Goal: Entertainment & Leisure: Consume media (video, audio)

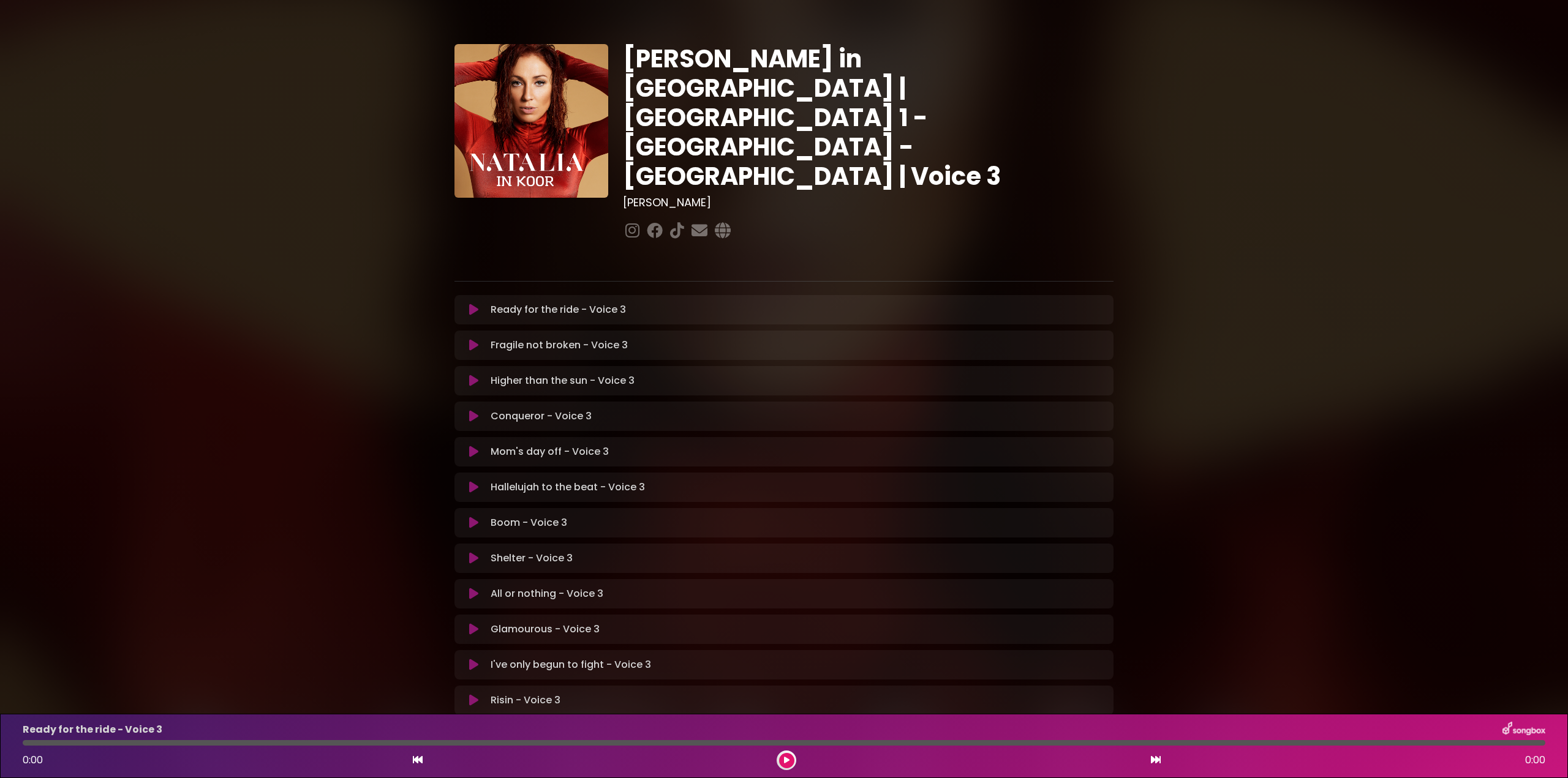
click at [474, 481] on icon at bounding box center [474, 487] width 9 height 12
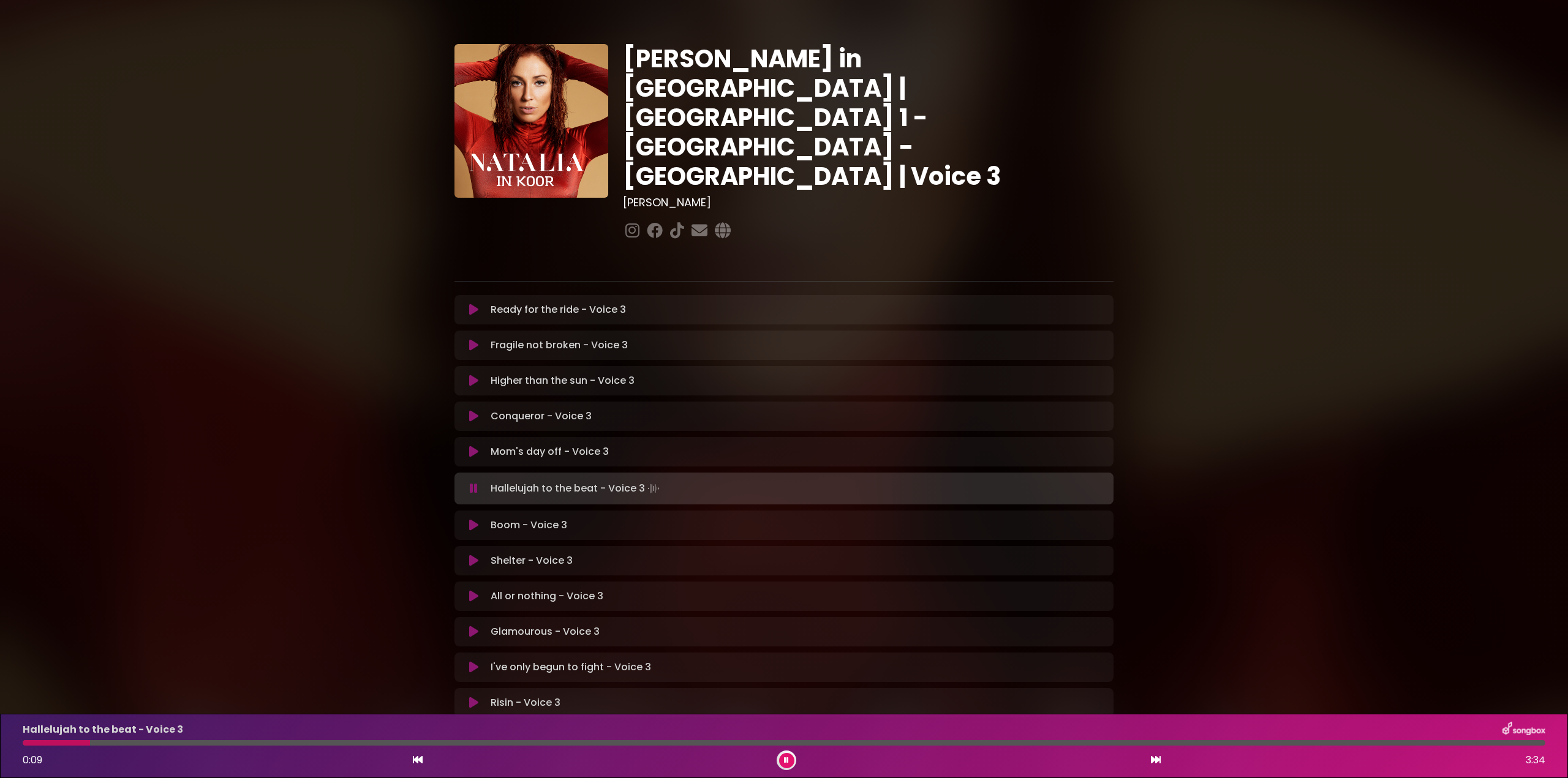
click at [474, 482] on icon at bounding box center [474, 488] width 8 height 12
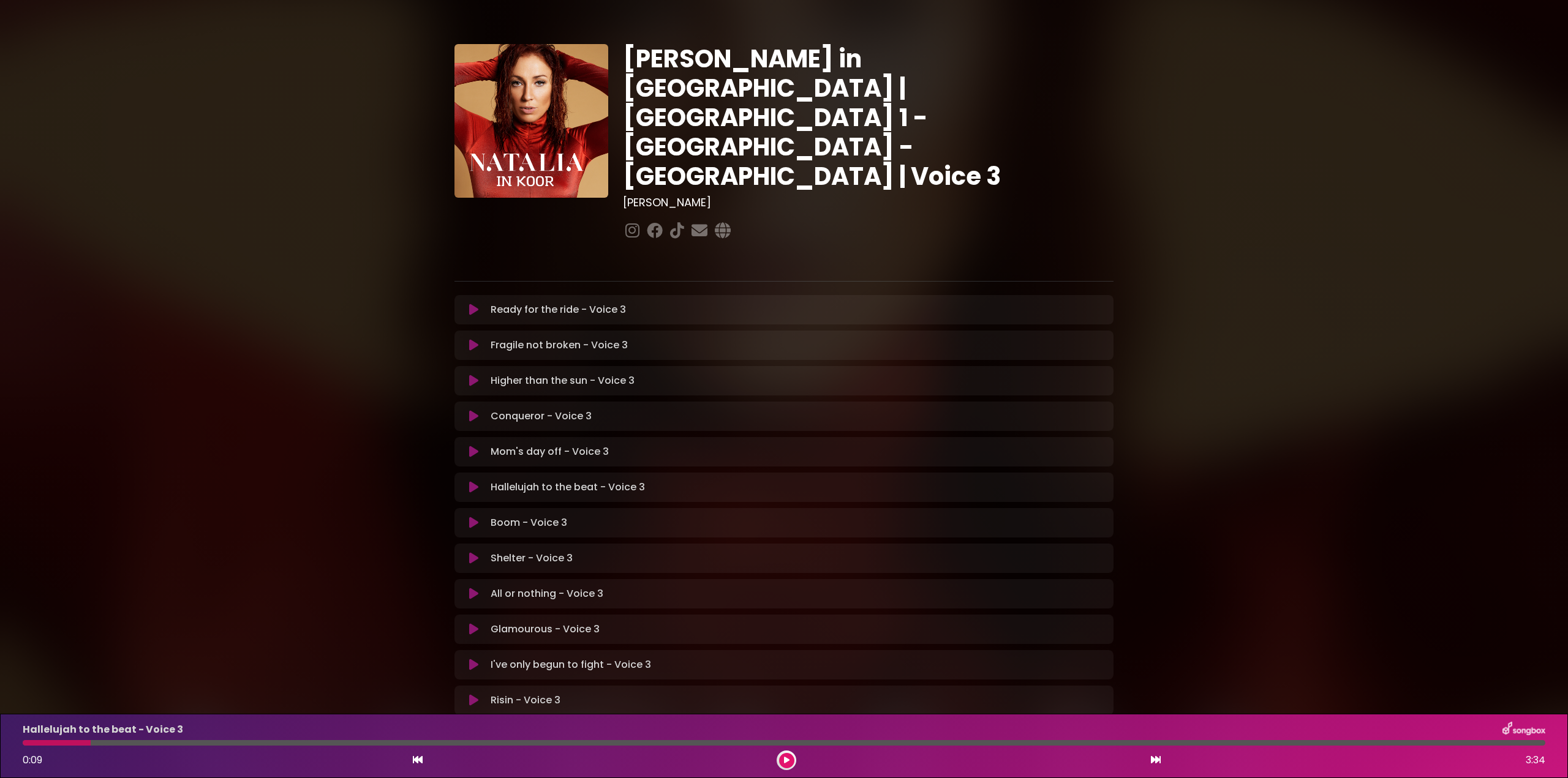
click at [78, 741] on div at bounding box center [57, 743] width 68 height 5
click at [100, 743] on div at bounding box center [784, 743] width 1522 height 5
click at [27, 745] on div "Hallelujah to the beat - Voice 3 0:09 3:34" at bounding box center [784, 746] width 1537 height 48
click at [28, 740] on div at bounding box center [57, 743] width 68 height 5
click at [471, 481] on icon at bounding box center [474, 487] width 9 height 12
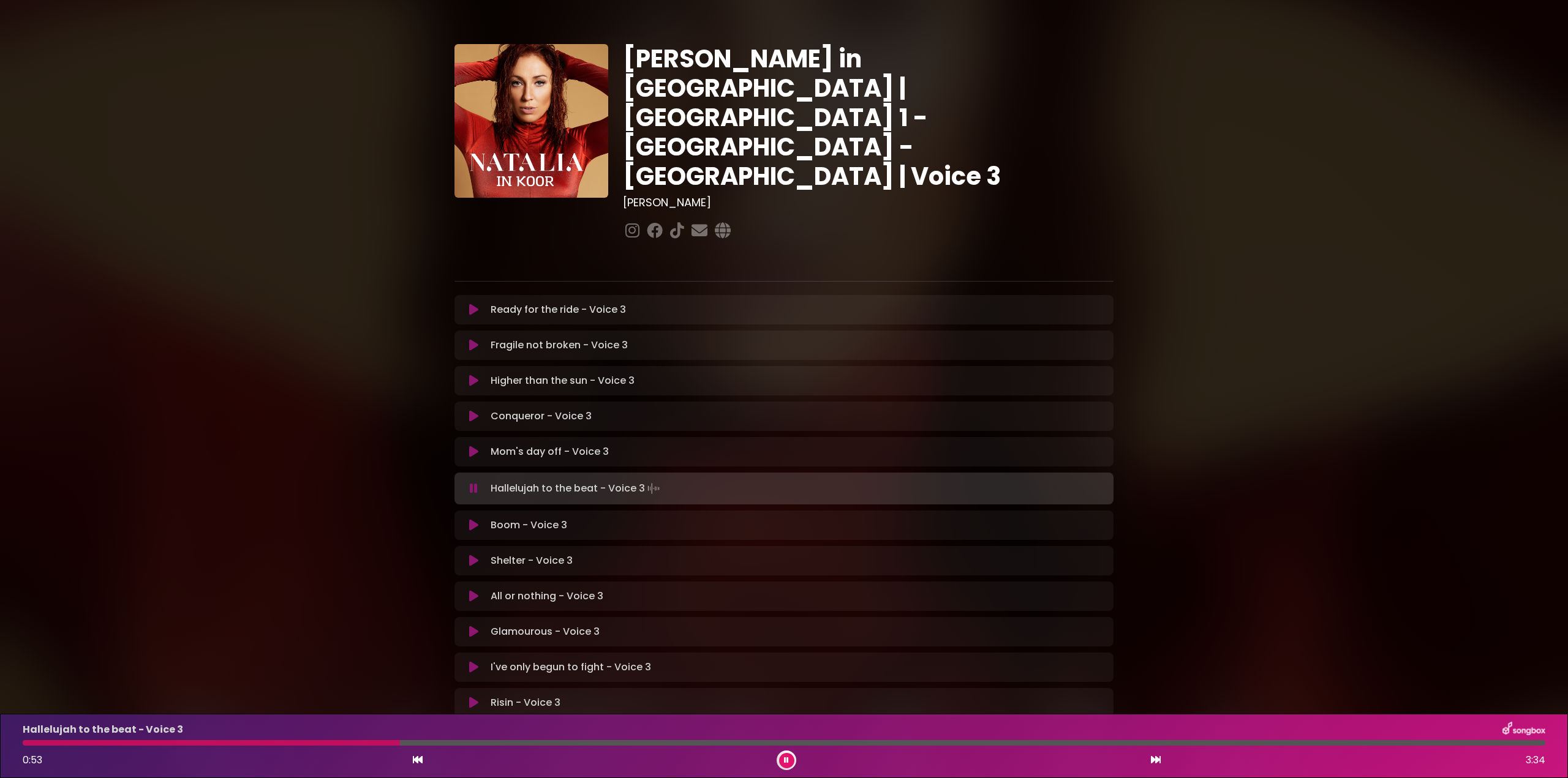
click at [471, 482] on icon at bounding box center [474, 488] width 8 height 12
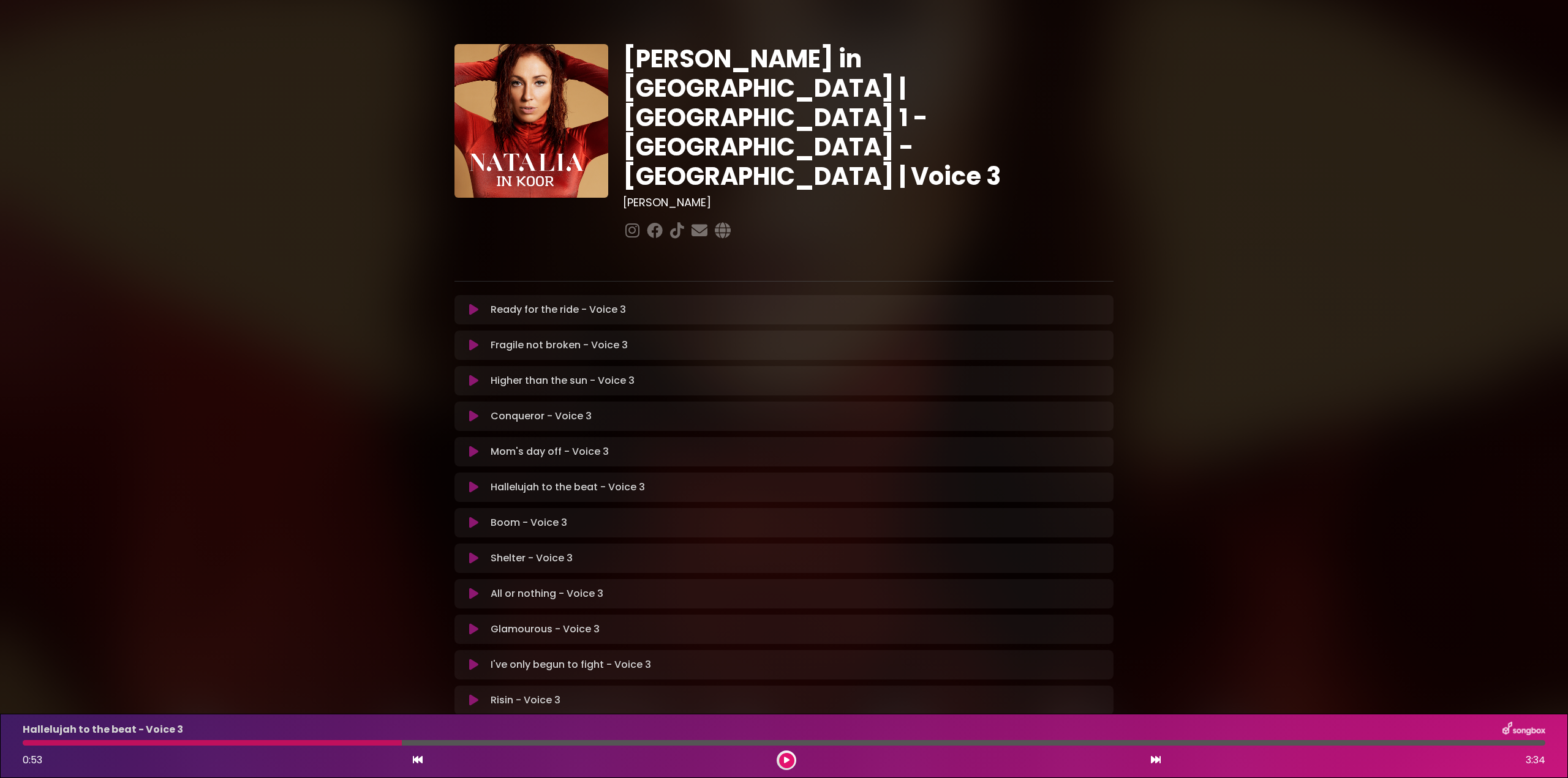
click at [27, 743] on div at bounding box center [213, 743] width 379 height 5
click at [32, 743] on div at bounding box center [213, 743] width 379 height 5
click at [788, 760] on icon at bounding box center [786, 760] width 5 height 7
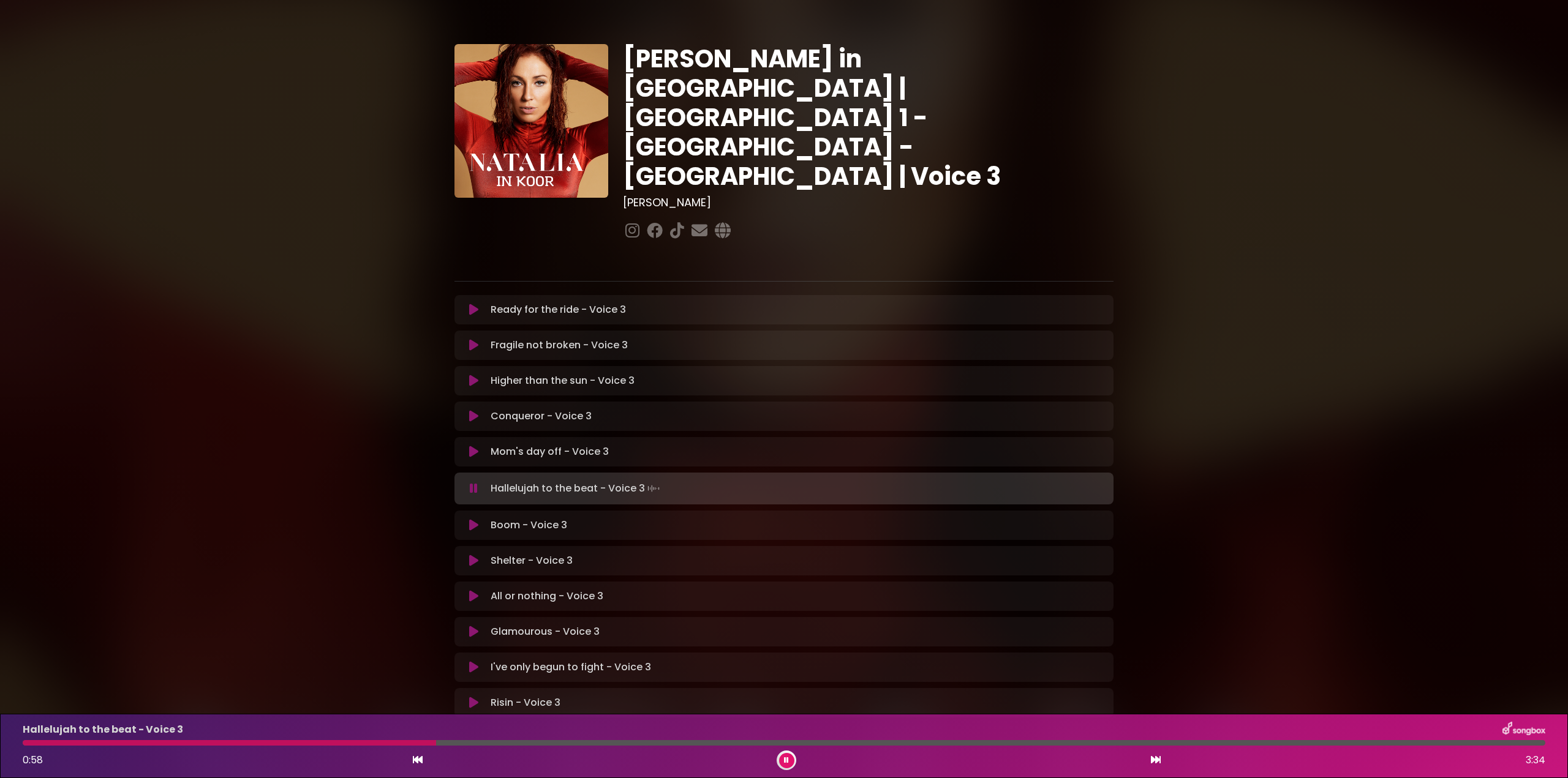
click at [474, 482] on icon at bounding box center [474, 488] width 8 height 12
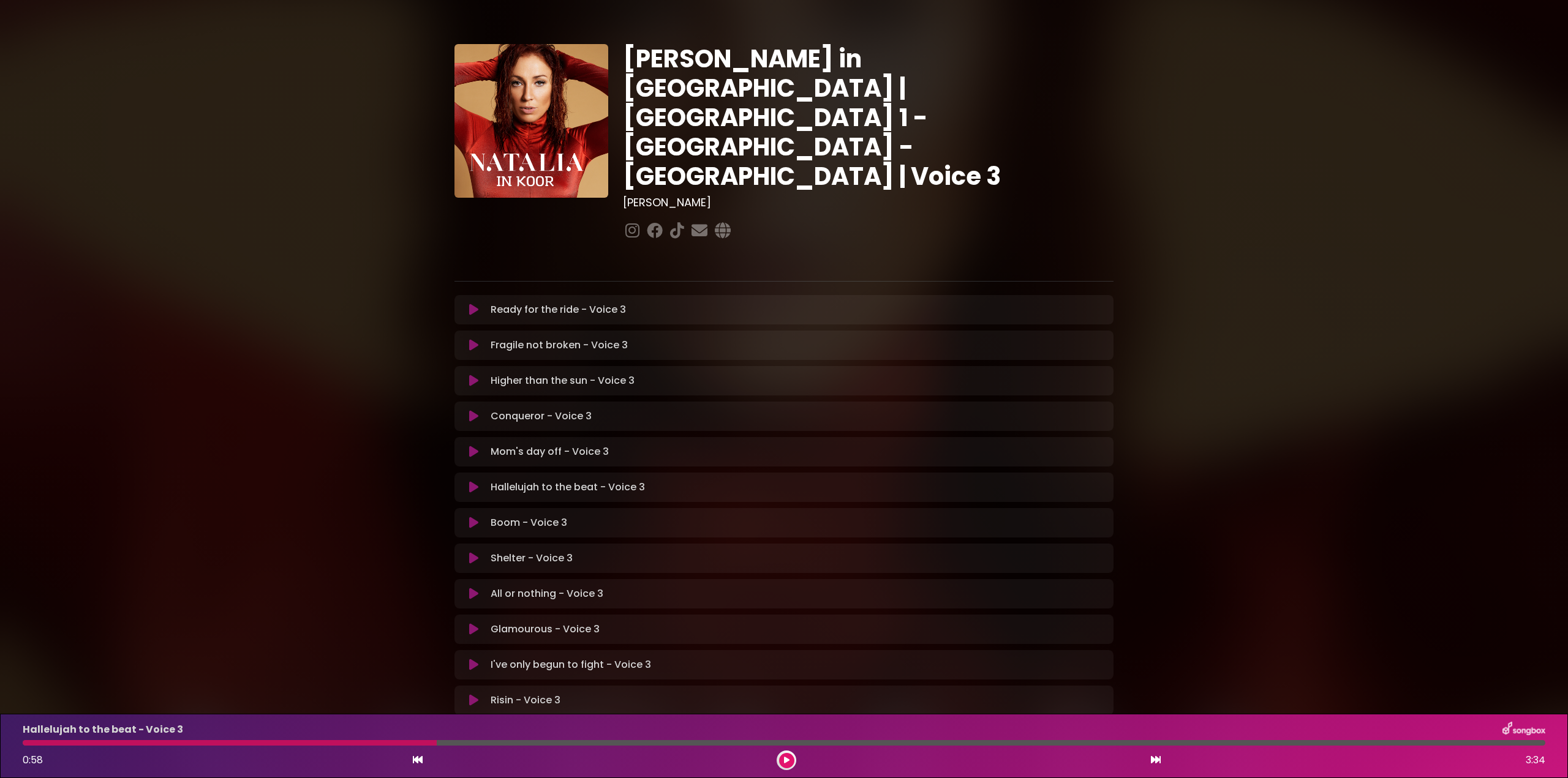
click at [31, 743] on div at bounding box center [230, 743] width 414 height 5
click at [33, 743] on div at bounding box center [230, 743] width 414 height 5
click at [782, 756] on button at bounding box center [786, 760] width 15 height 15
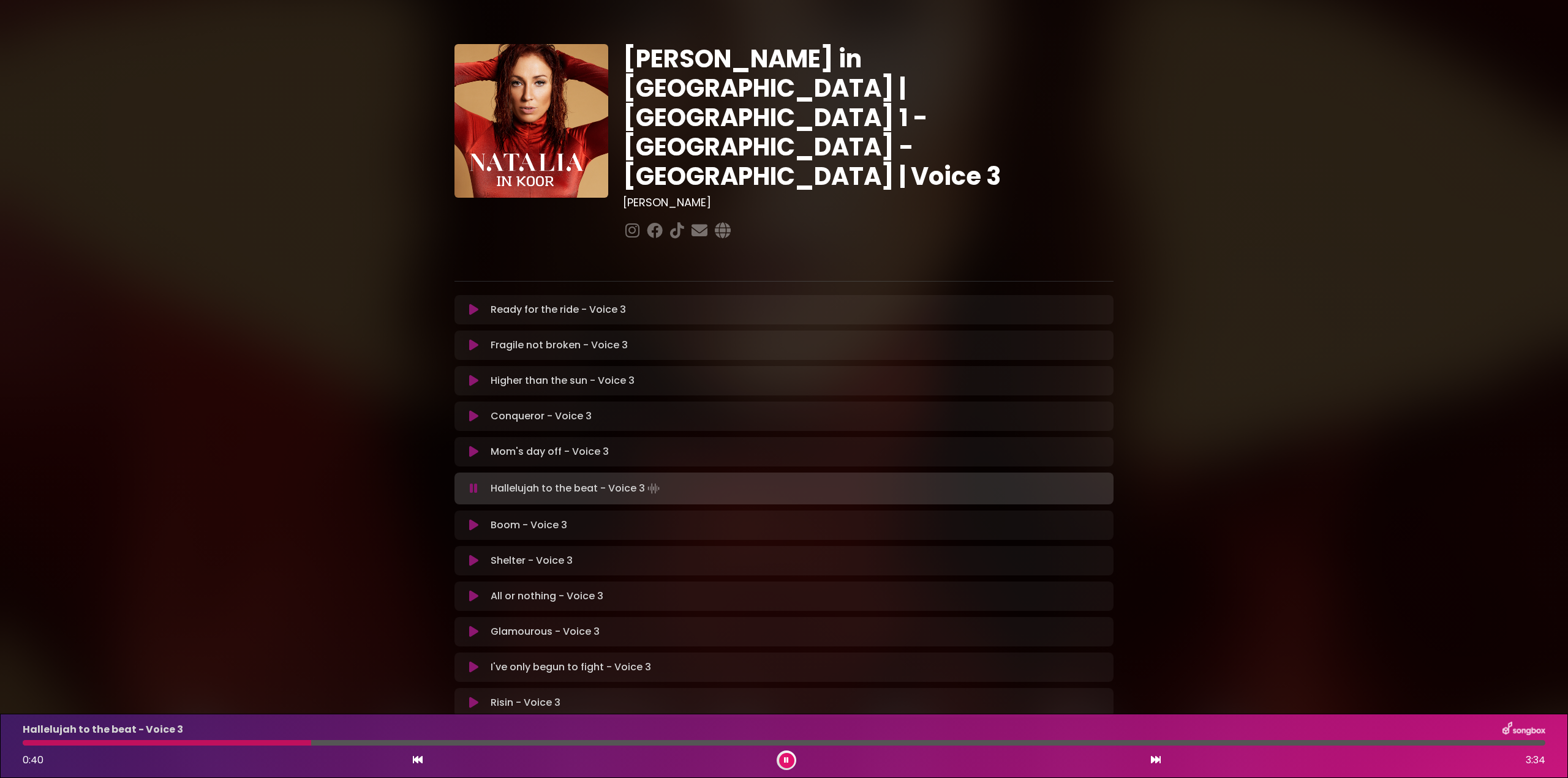
click at [475, 482] on icon at bounding box center [474, 488] width 8 height 12
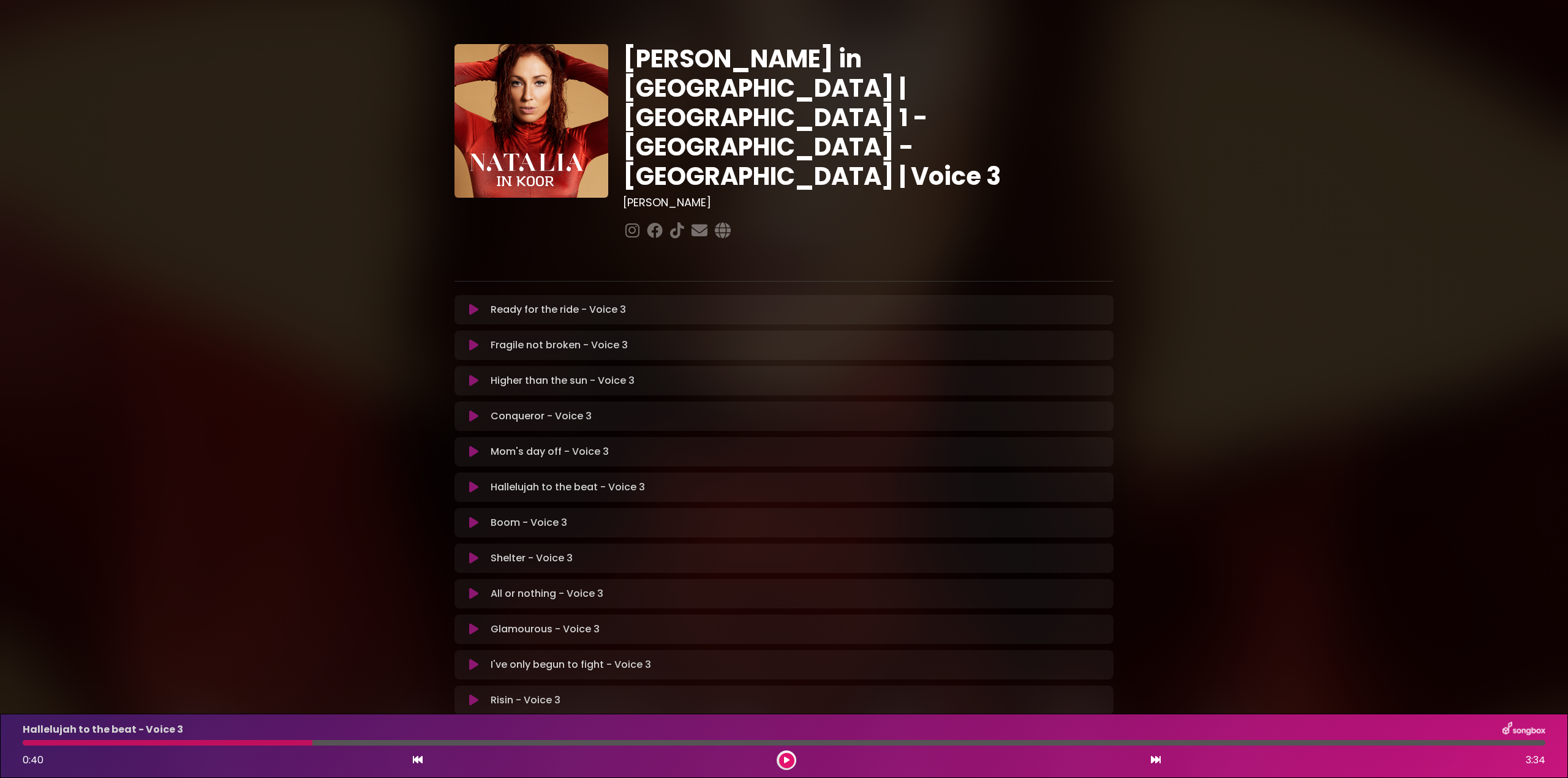
click at [31, 741] on div at bounding box center [167, 743] width 290 height 5
click at [789, 753] on button at bounding box center [786, 760] width 15 height 15
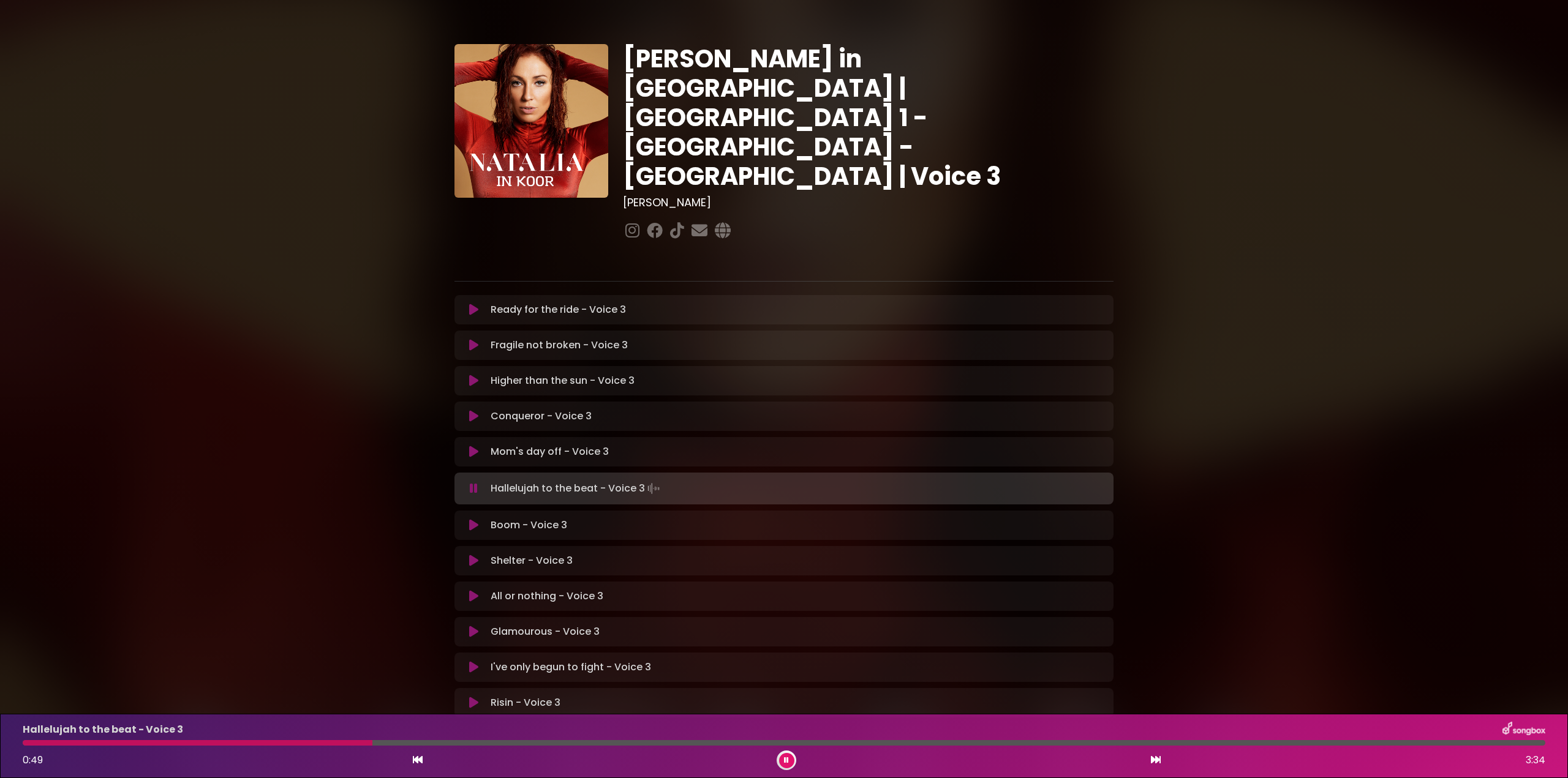
click at [476, 482] on icon at bounding box center [474, 488] width 8 height 12
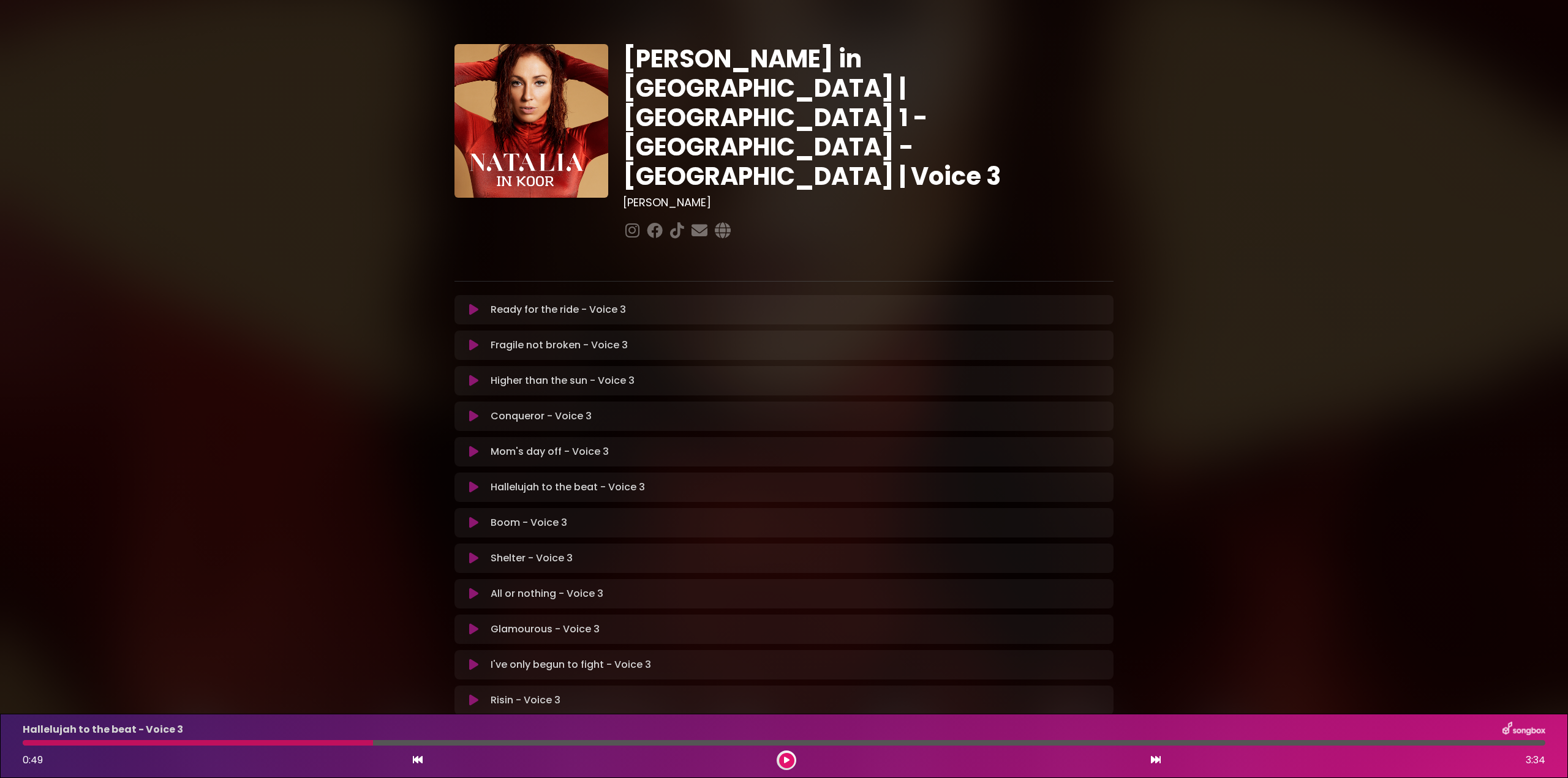
click at [35, 743] on div at bounding box center [198, 743] width 351 height 5
click at [791, 754] on button at bounding box center [786, 760] width 15 height 15
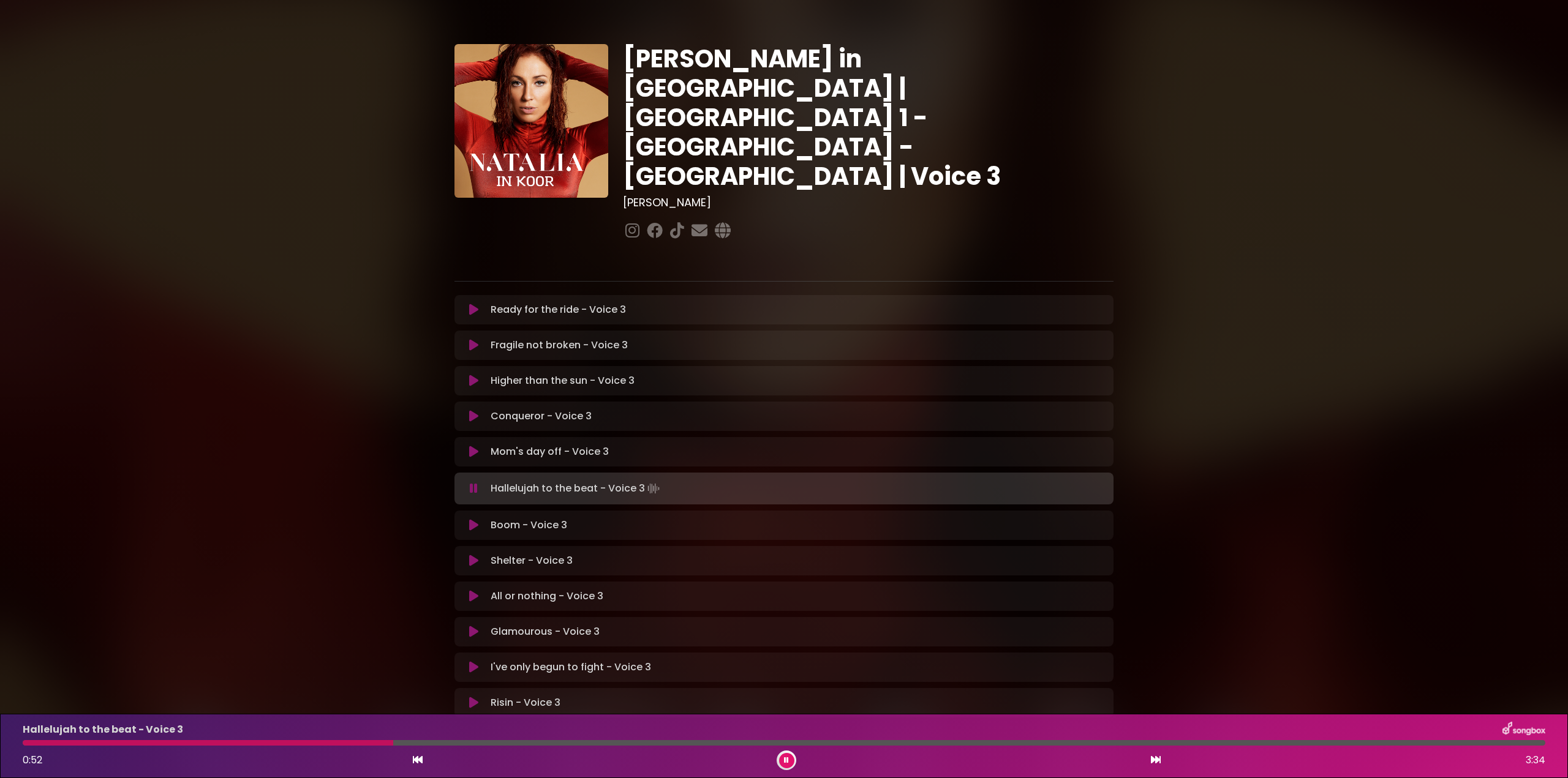
click at [31, 743] on div at bounding box center [208, 743] width 370 height 5
click at [27, 743] on div at bounding box center [61, 743] width 78 height 5
click at [32, 743] on div at bounding box center [278, 743] width 510 height 5
click at [29, 744] on div at bounding box center [91, 743] width 136 height 5
click at [28, 741] on div at bounding box center [198, 743] width 349 height 5
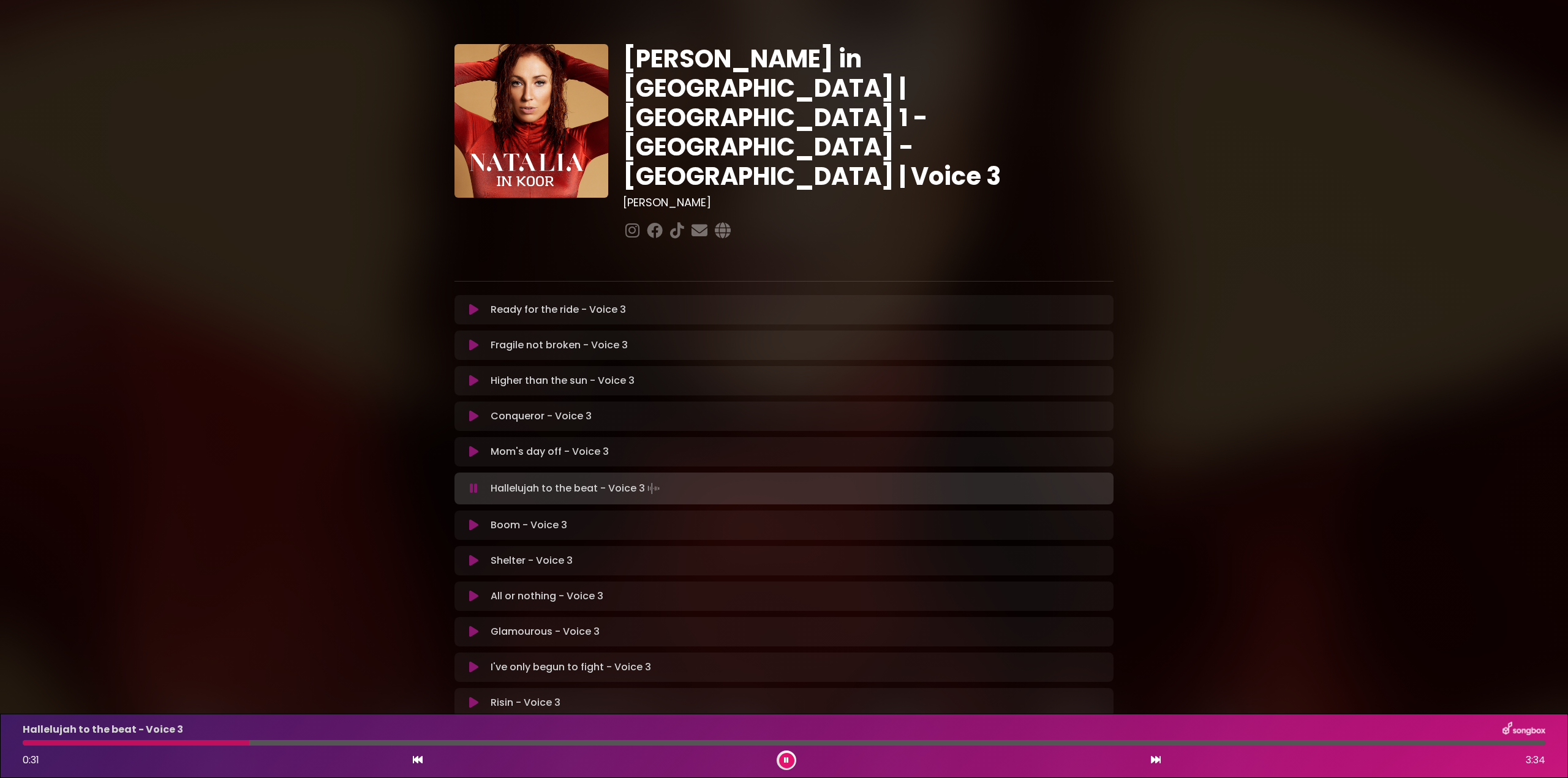
click at [30, 741] on div at bounding box center [136, 743] width 226 height 5
click at [36, 743] on div at bounding box center [265, 743] width 485 height 5
click at [27, 743] on div at bounding box center [160, 743] width 275 height 5
click at [33, 737] on div "Hallelujah to the beat - Voice 3 0:17 3:34" at bounding box center [784, 746] width 1537 height 48
click at [33, 741] on div at bounding box center [88, 743] width 131 height 5
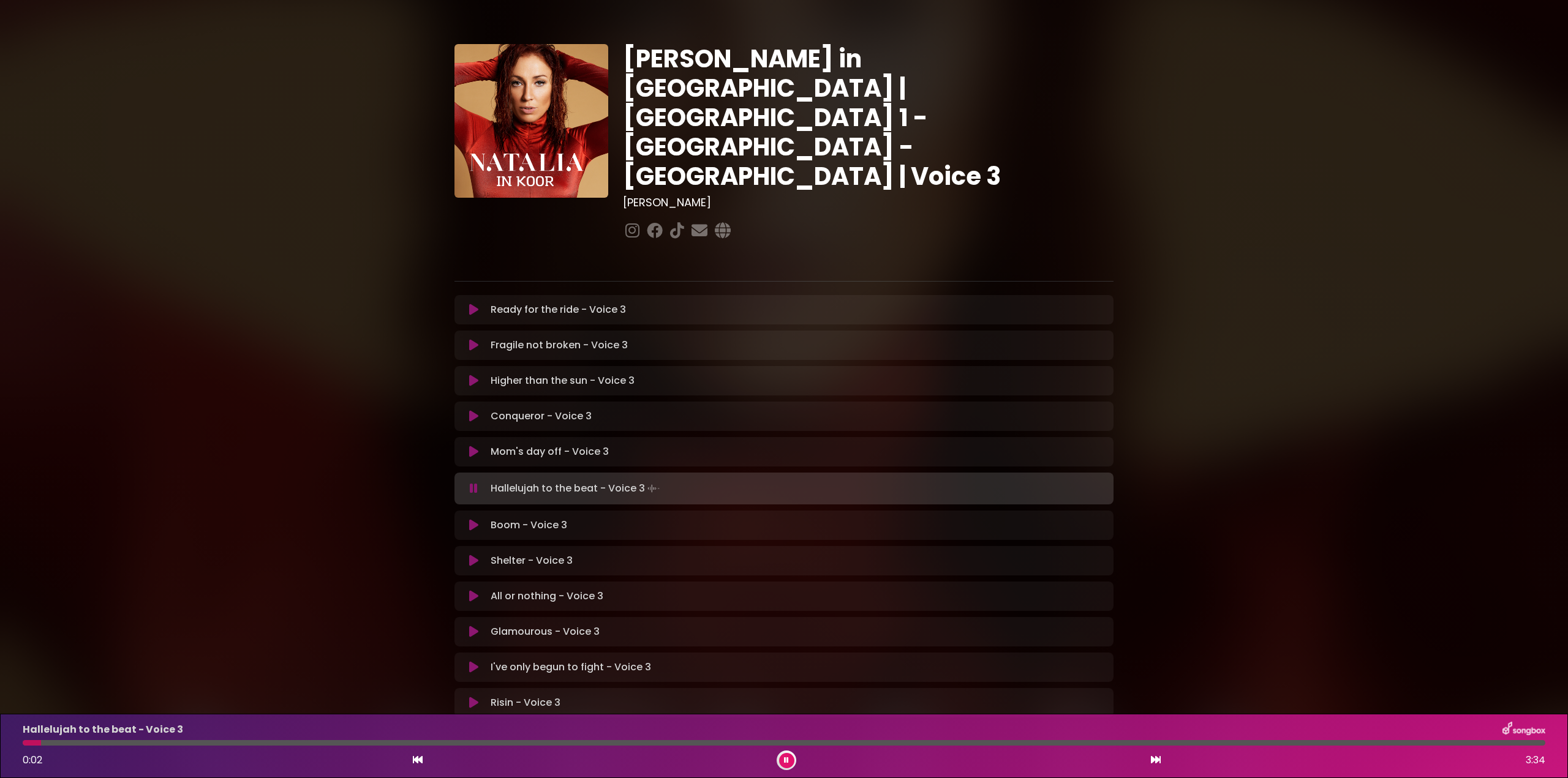
click at [41, 741] on div at bounding box center [32, 743] width 18 height 5
click at [37, 743] on div at bounding box center [98, 743] width 151 height 5
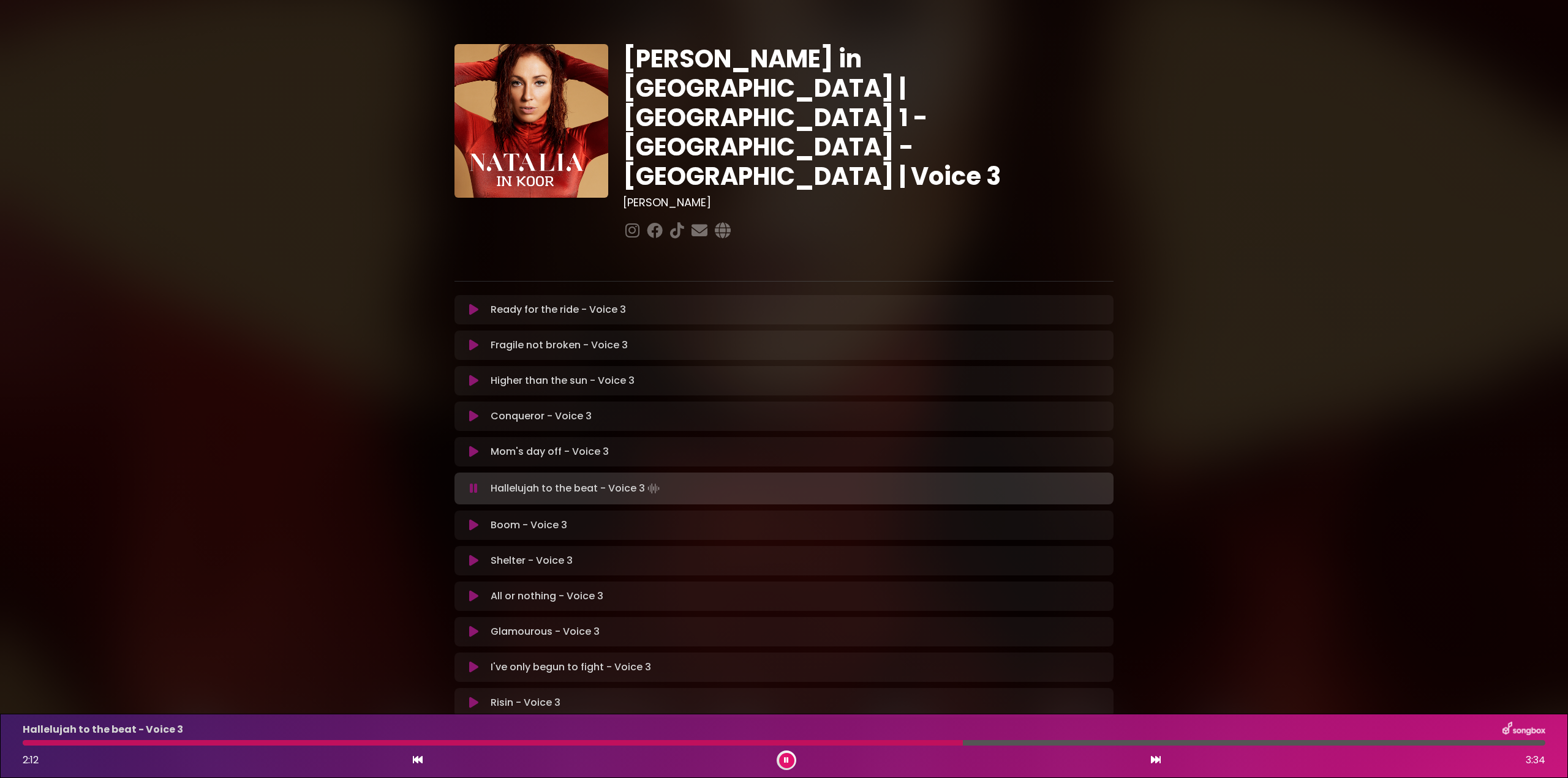
click at [369, 743] on div at bounding box center [493, 743] width 940 height 5
click at [525, 739] on div "Hallelujah to the beat - Voice 3 3:12 3:34" at bounding box center [784, 746] width 1537 height 48
click at [531, 742] on div at bounding box center [709, 743] width 1372 height 5
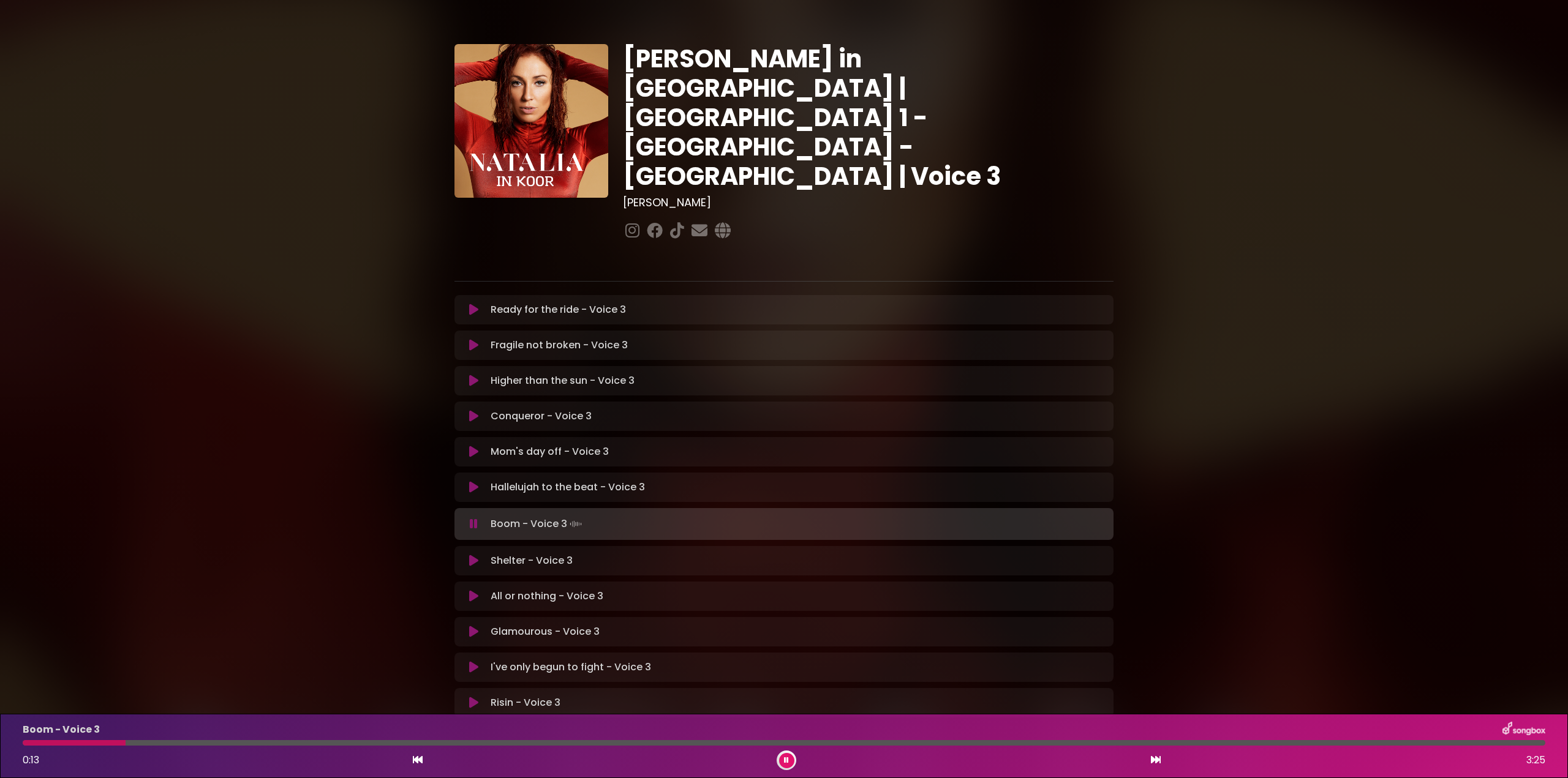
click at [474, 518] on icon at bounding box center [474, 524] width 8 height 12
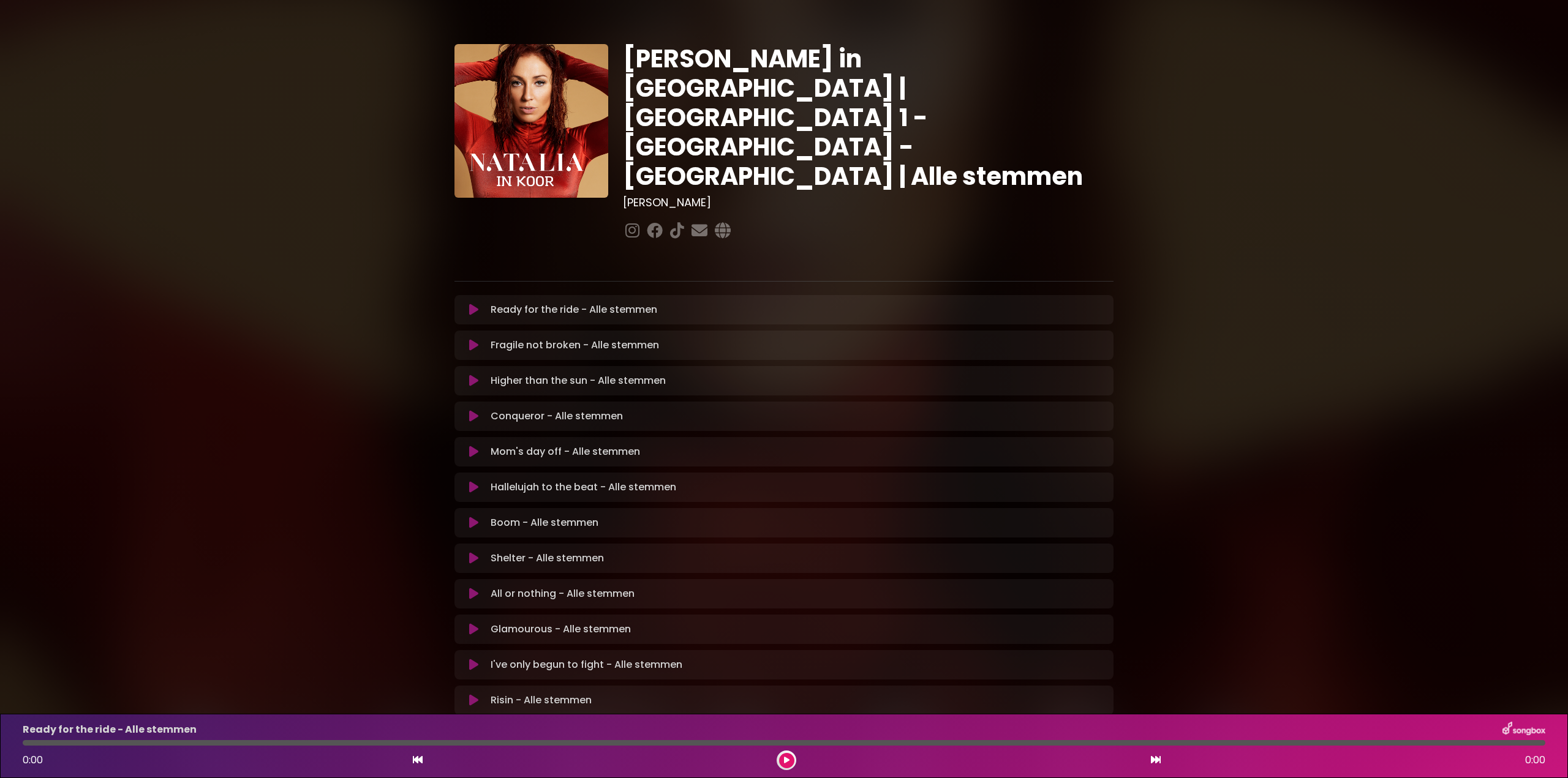
click at [474, 481] on icon at bounding box center [474, 487] width 9 height 12
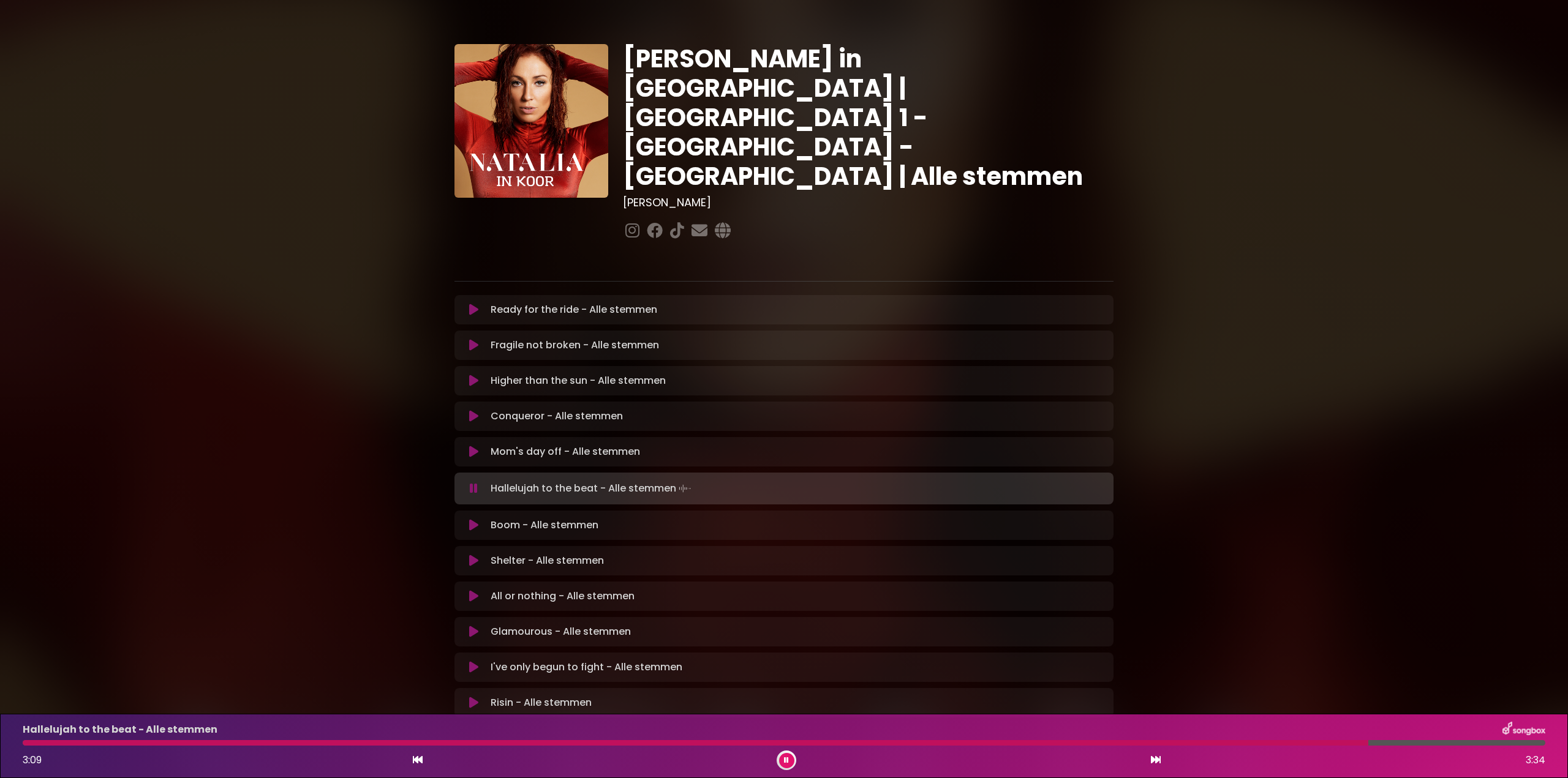
click at [473, 482] on icon at bounding box center [474, 488] width 8 height 12
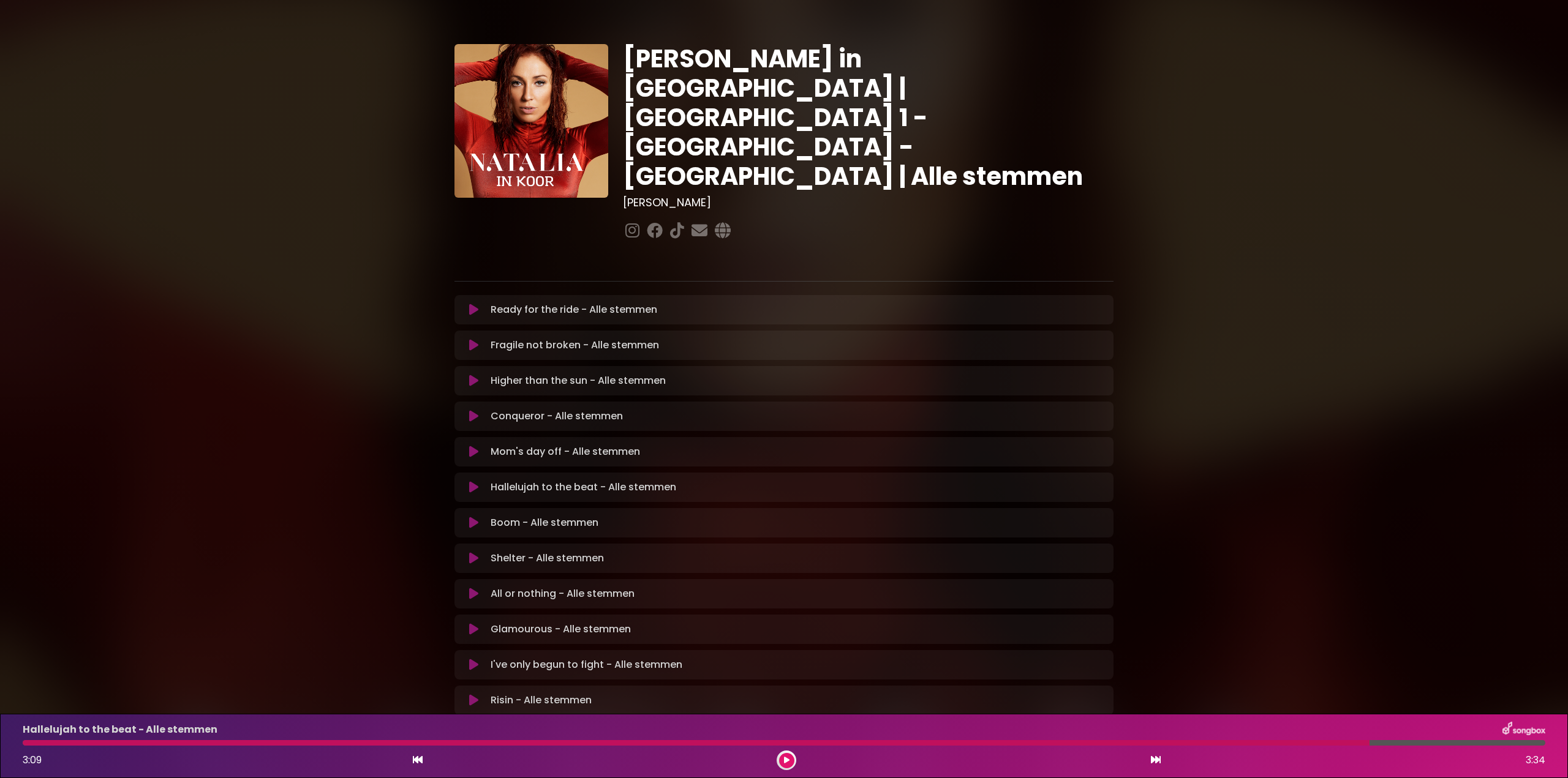
click at [56, 744] on div at bounding box center [696, 743] width 1347 height 5
click at [33, 743] on div at bounding box center [696, 743] width 1347 height 5
click at [782, 756] on button at bounding box center [786, 760] width 15 height 15
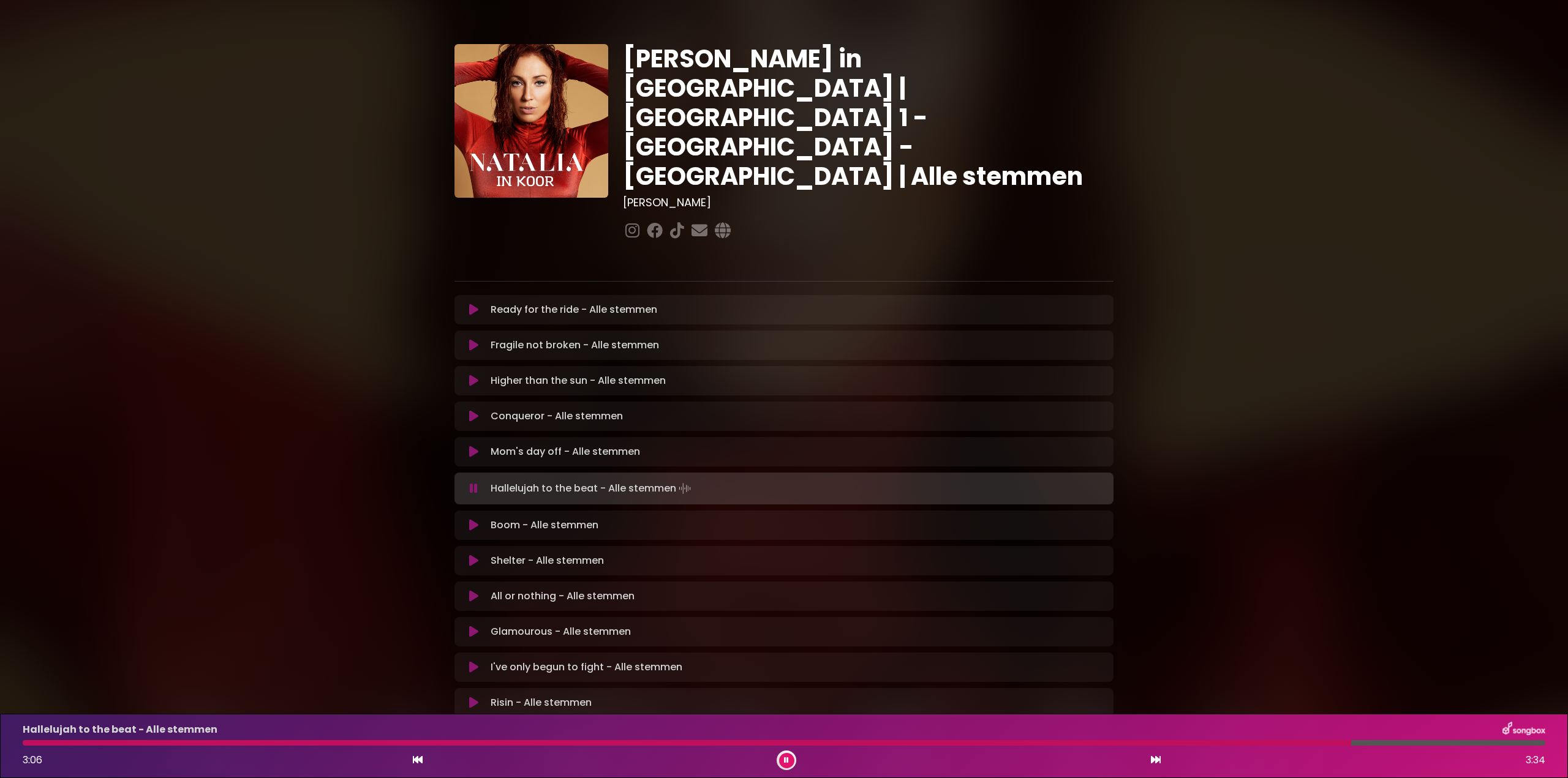
click at [787, 763] on icon at bounding box center [786, 760] width 5 height 7
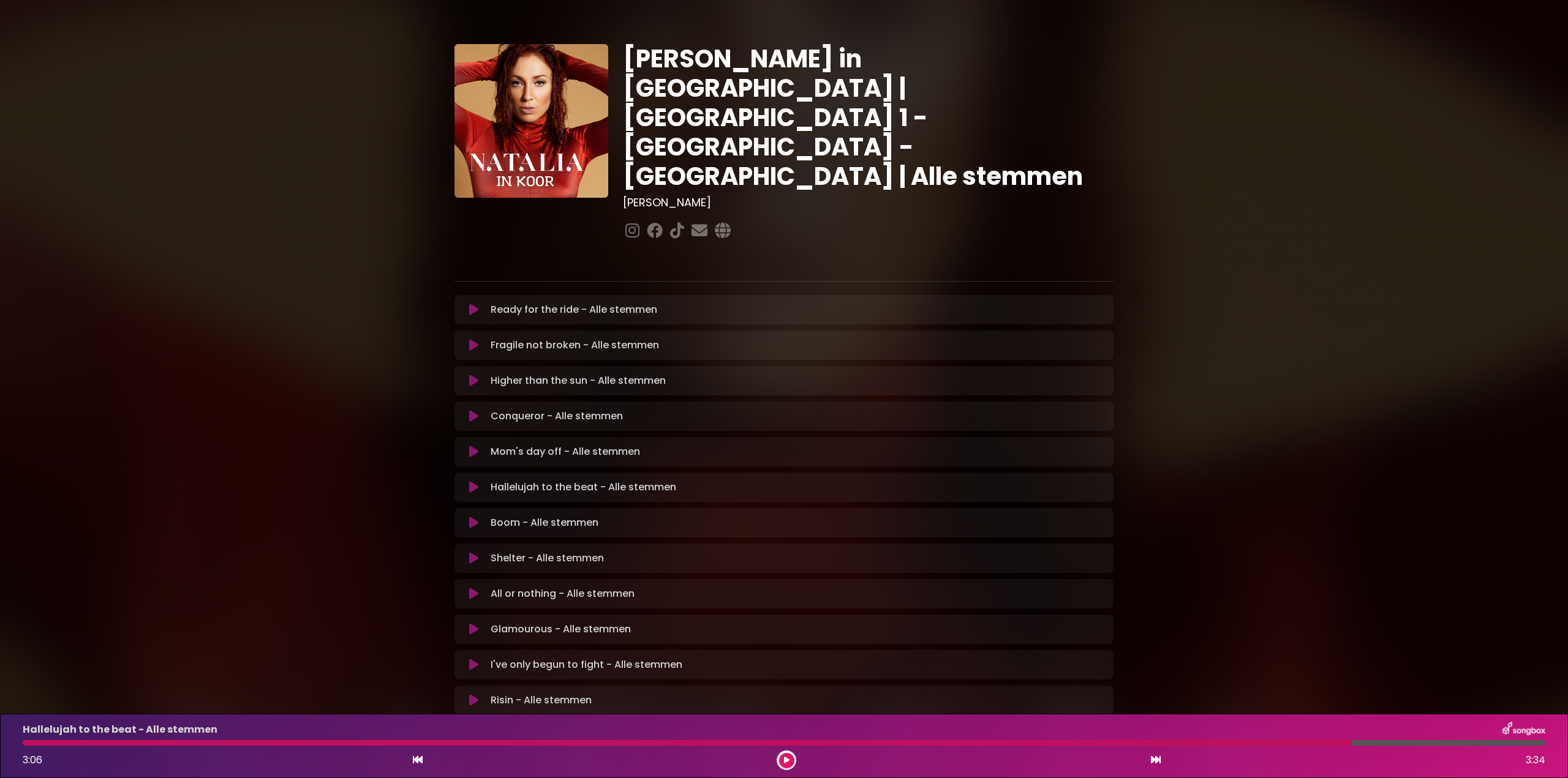
click at [474, 303] on icon at bounding box center [474, 309] width 9 height 12
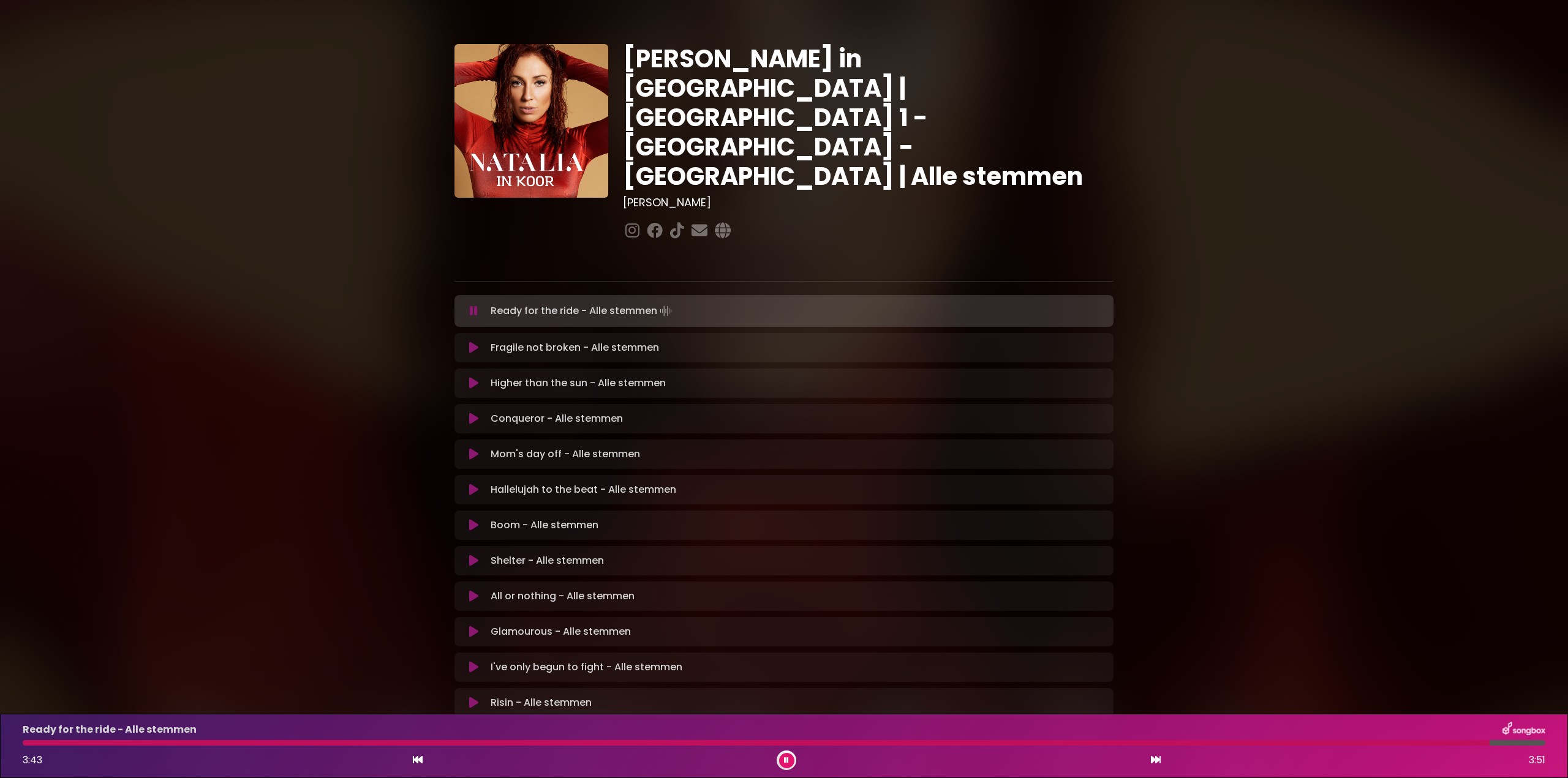
click at [33, 744] on div at bounding box center [756, 743] width 1467 height 5
click at [787, 758] on icon at bounding box center [786, 760] width 5 height 7
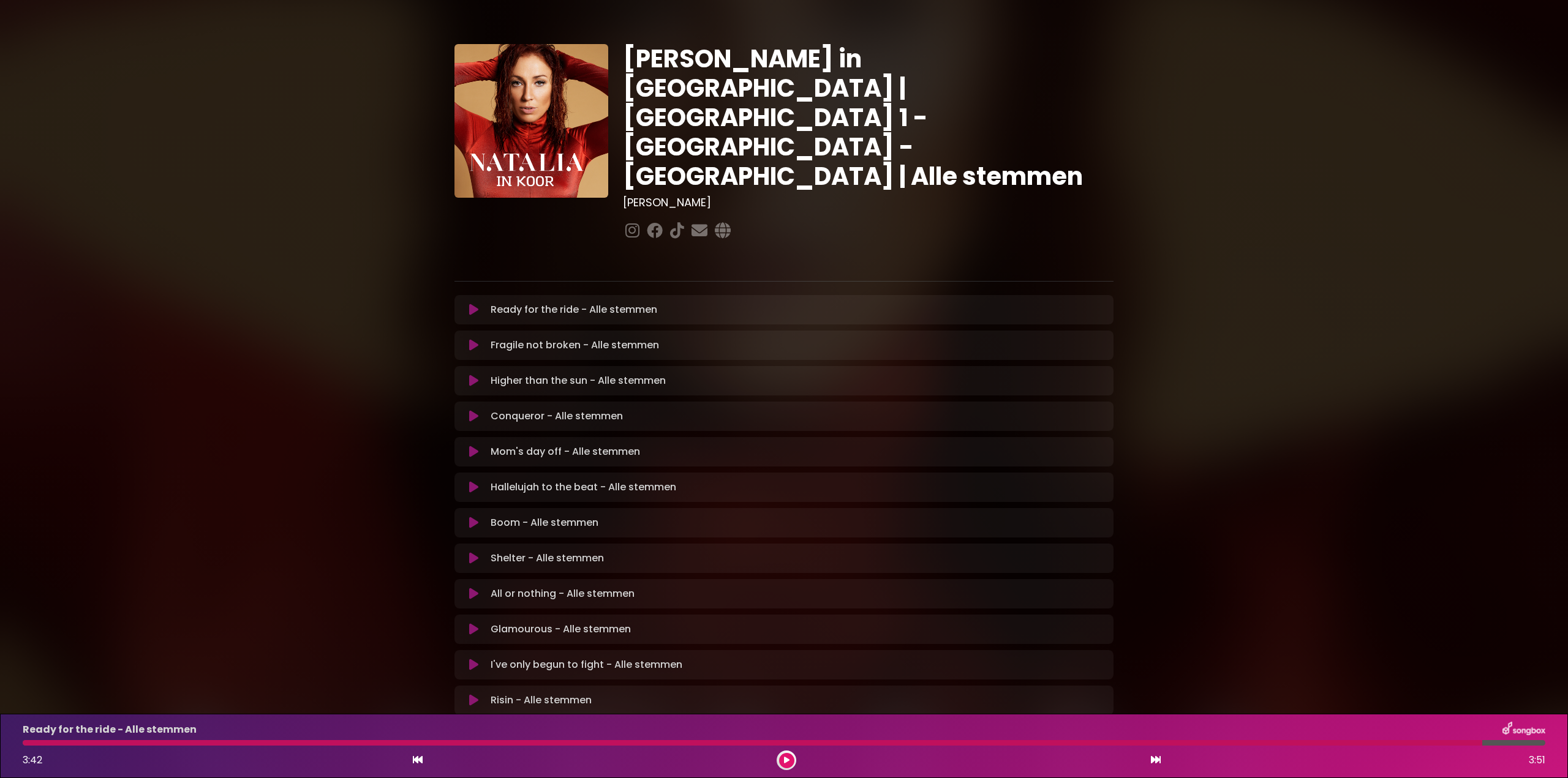
click at [1113, 739] on div "Ready for the ride - Alle stemmen 3:42 3:51" at bounding box center [784, 746] width 1537 height 48
click at [790, 754] on button at bounding box center [786, 760] width 15 height 15
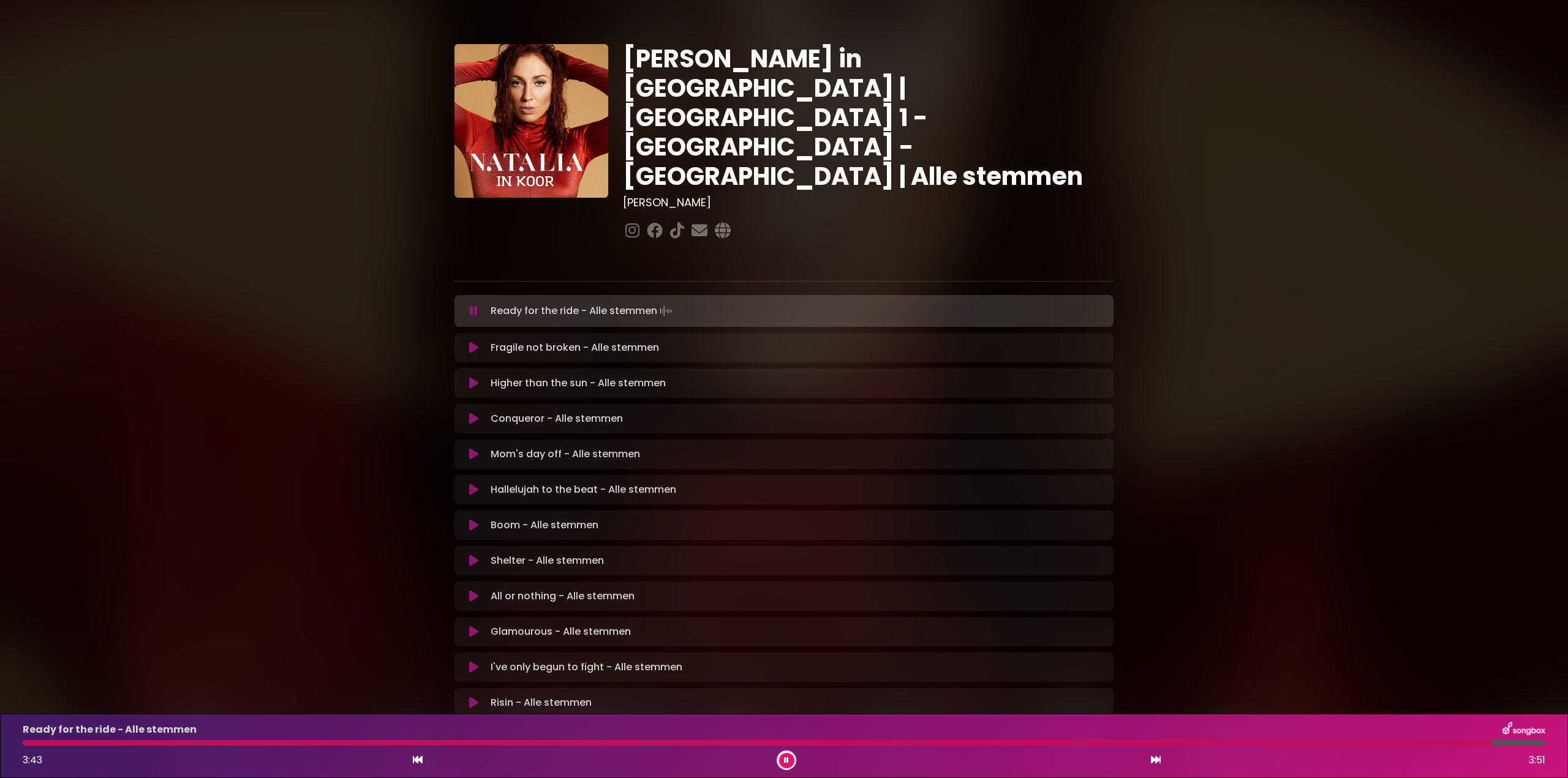
click at [1084, 745] on div "Ready for the ride - Alle stemmen 3:43 3:51" at bounding box center [784, 746] width 1537 height 48
click at [1193, 748] on div "Ready for the ride - Alle stemmen 3:44 3:51" at bounding box center [784, 746] width 1537 height 48
click at [1172, 744] on div at bounding box center [760, 743] width 1475 height 5
click at [894, 741] on div at bounding box center [606, 743] width 1168 height 5
drag, startPoint x: 1082, startPoint y: 741, endPoint x: 1091, endPoint y: 743, distance: 9.2
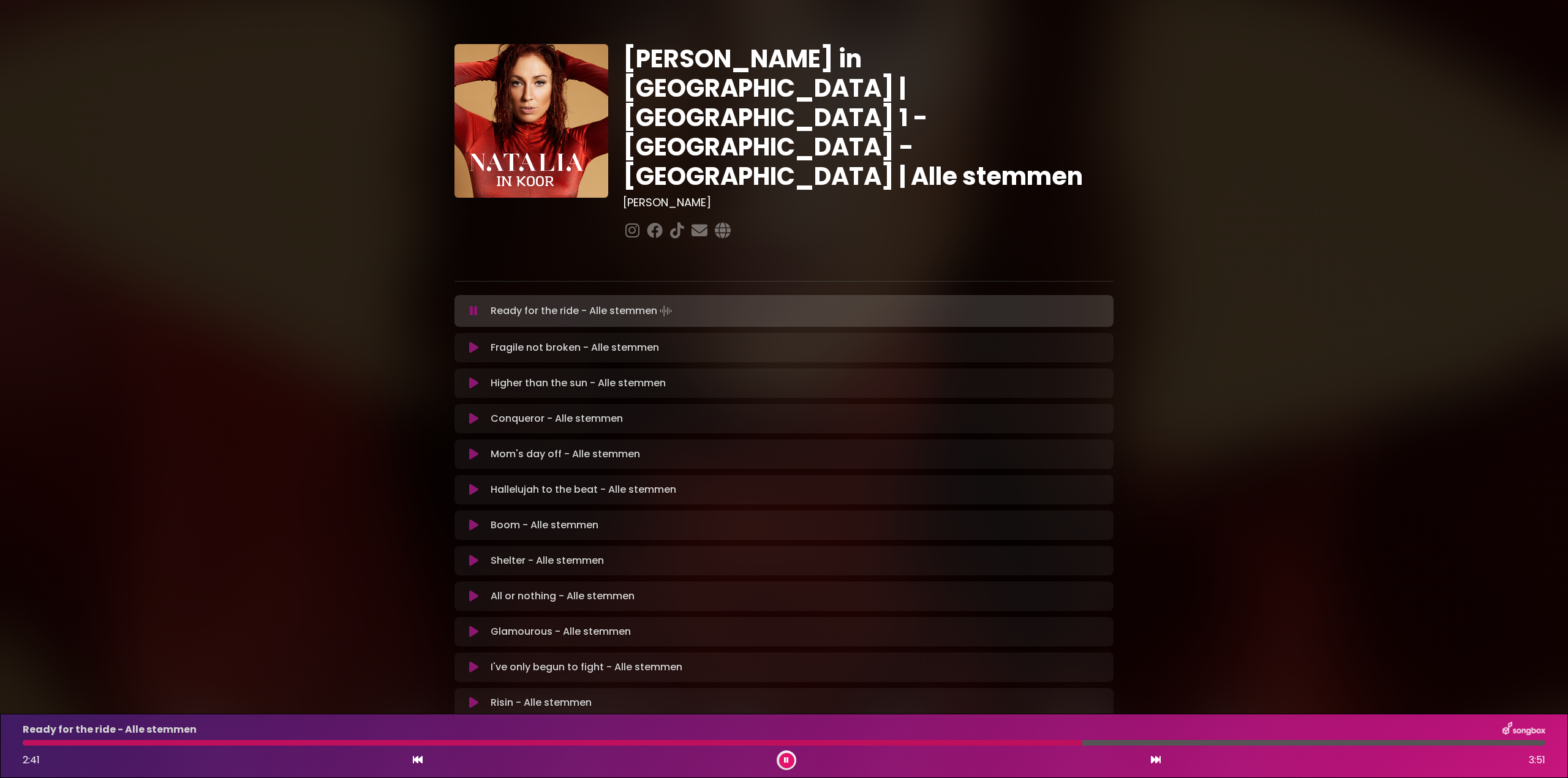
click at [1083, 741] on div at bounding box center [784, 743] width 1522 height 5
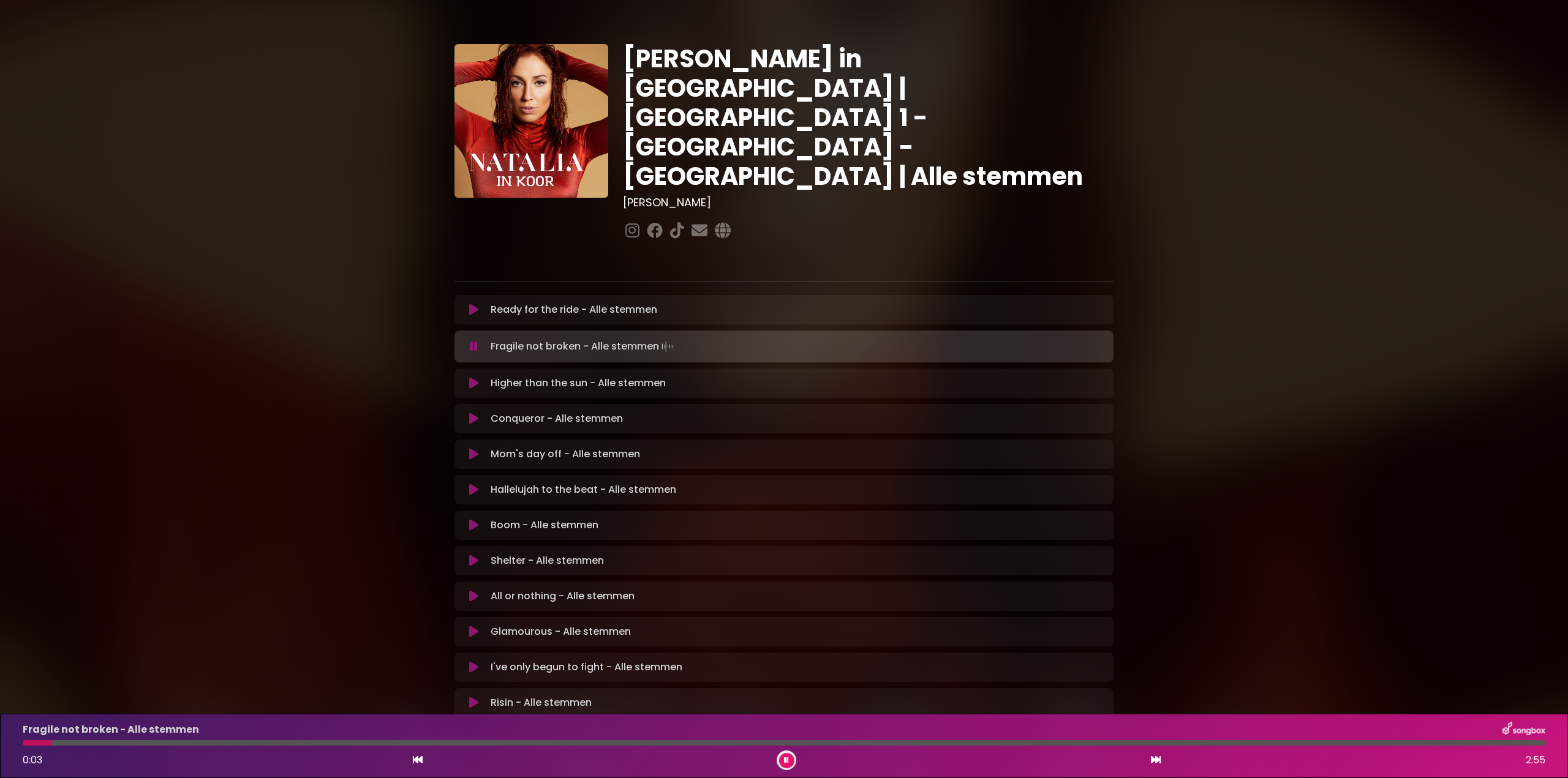
click at [476, 341] on icon at bounding box center [474, 347] width 8 height 12
